Goal: Task Accomplishment & Management: Complete application form

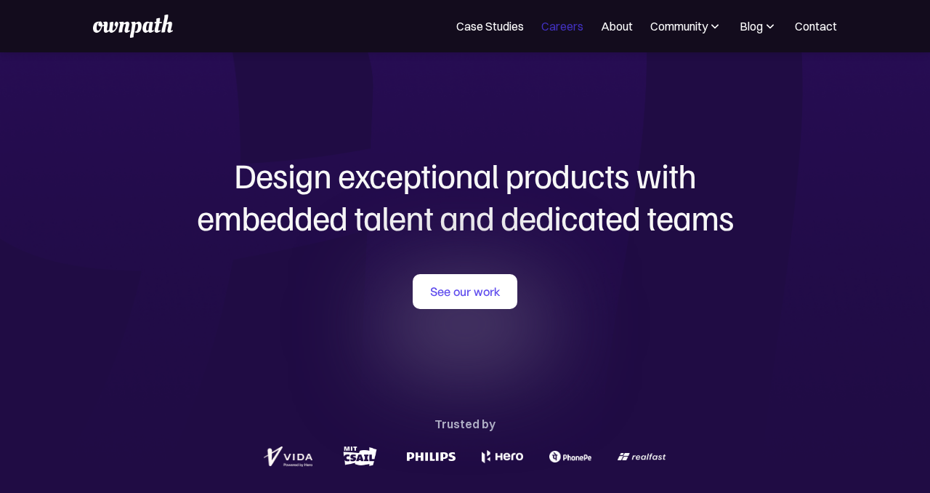
click at [568, 25] on link "Careers" at bounding box center [562, 25] width 42 height 17
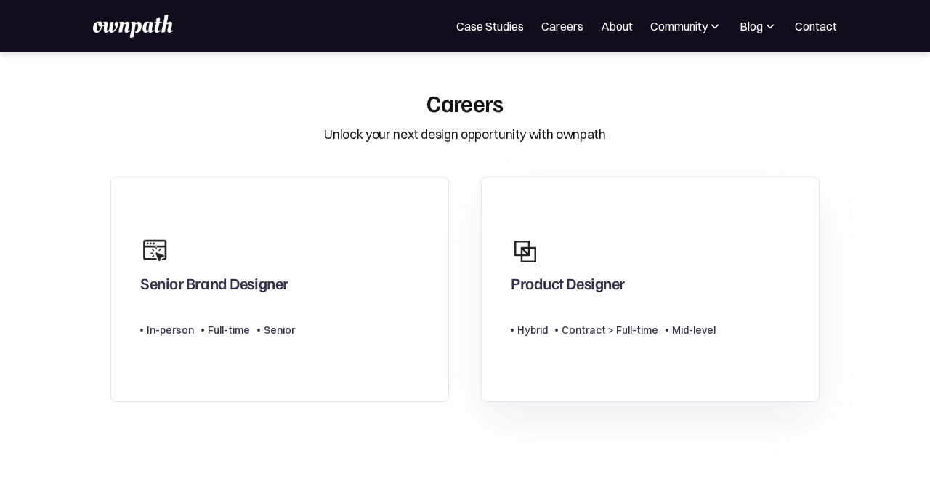
click at [597, 285] on div "Product Designer" at bounding box center [568, 286] width 114 height 26
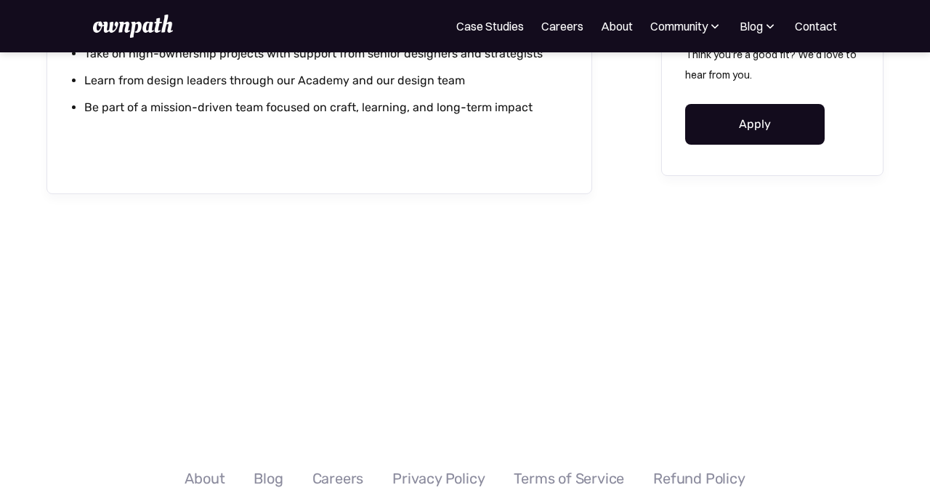
scroll to position [1836, 0]
